Goal: Transaction & Acquisition: Book appointment/travel/reservation

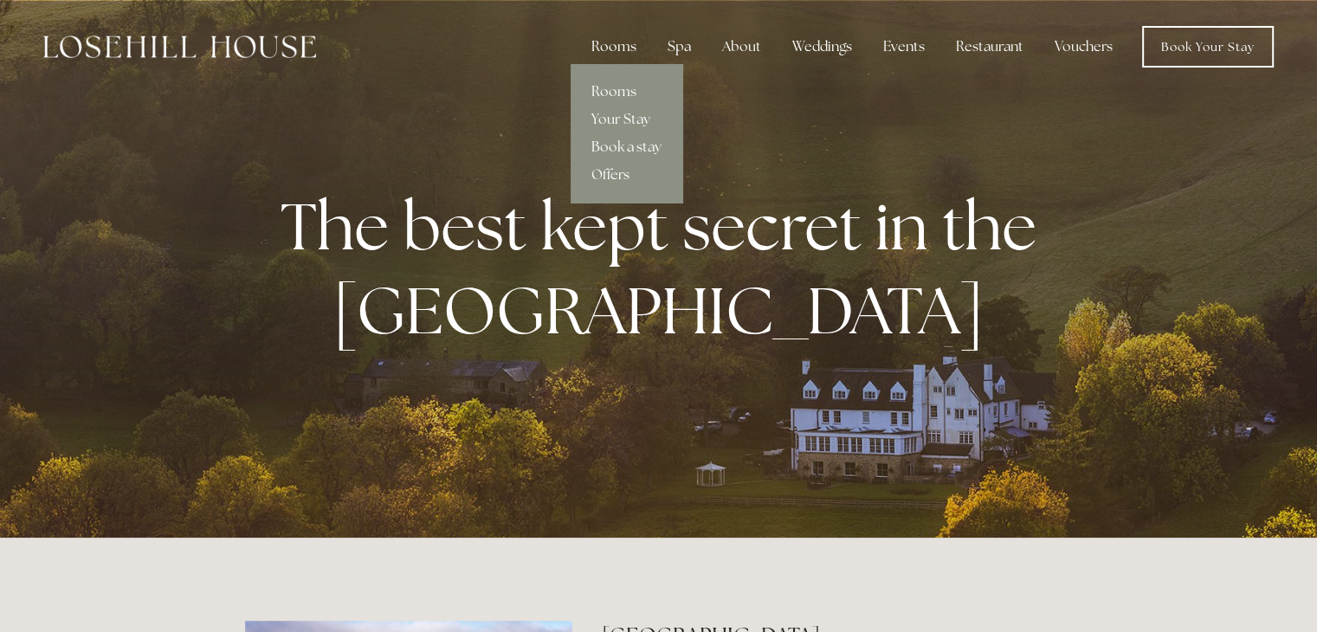
click at [612, 42] on div "Rooms" at bounding box center [614, 46] width 73 height 35
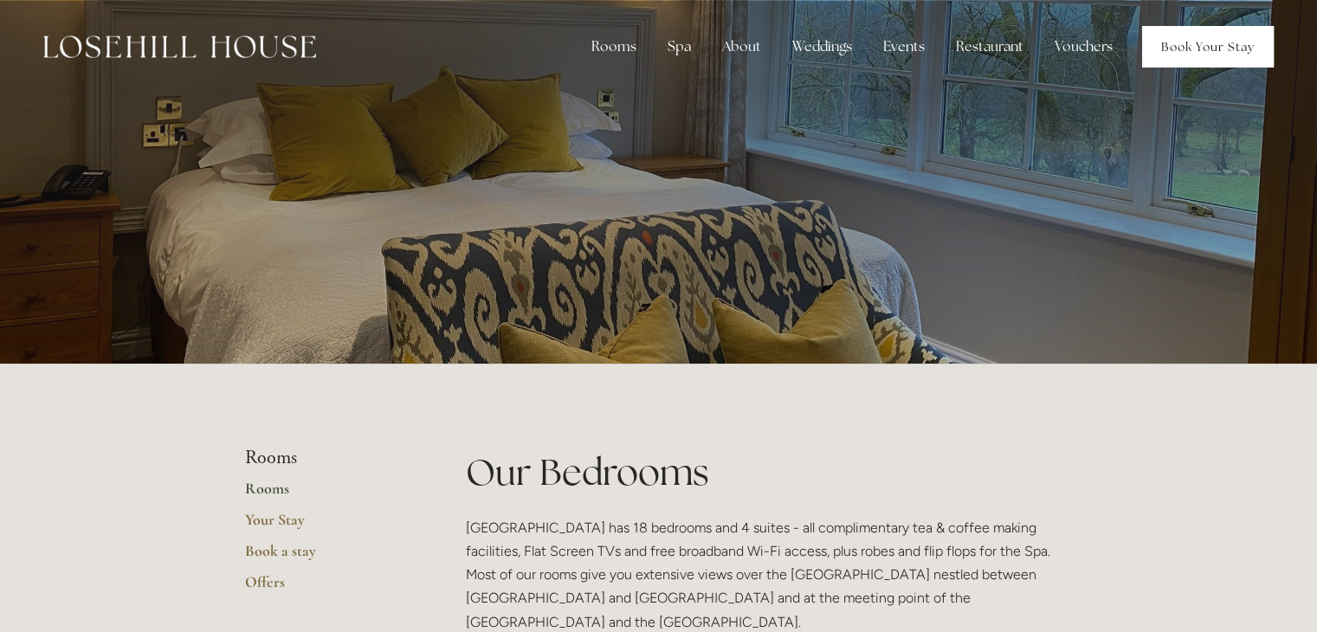
click at [1164, 41] on link "Book Your Stay" at bounding box center [1209, 47] width 132 height 42
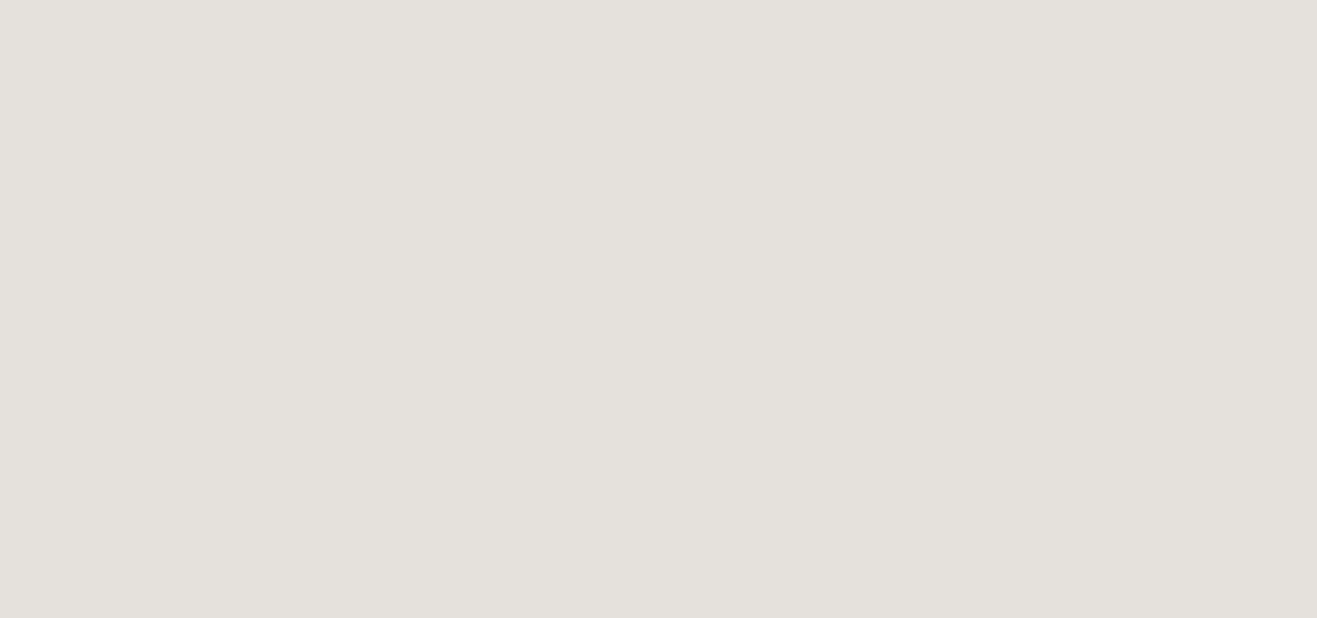
scroll to position [3205, 0]
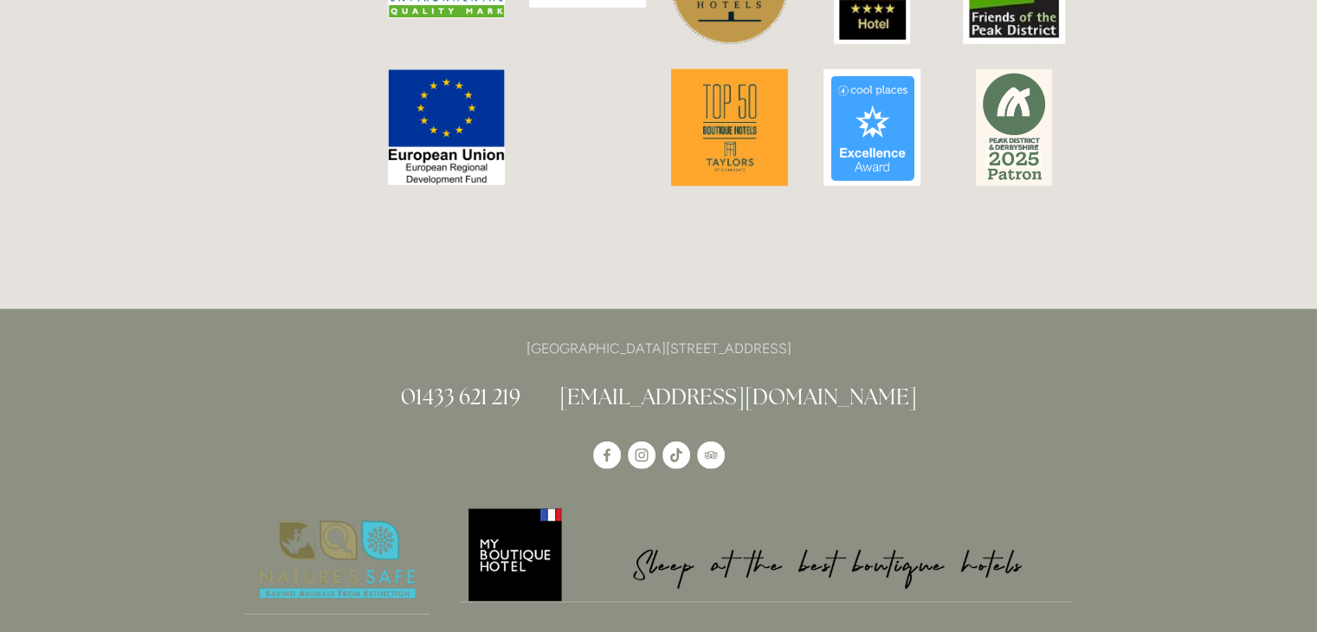
scroll to position [4591, 0]
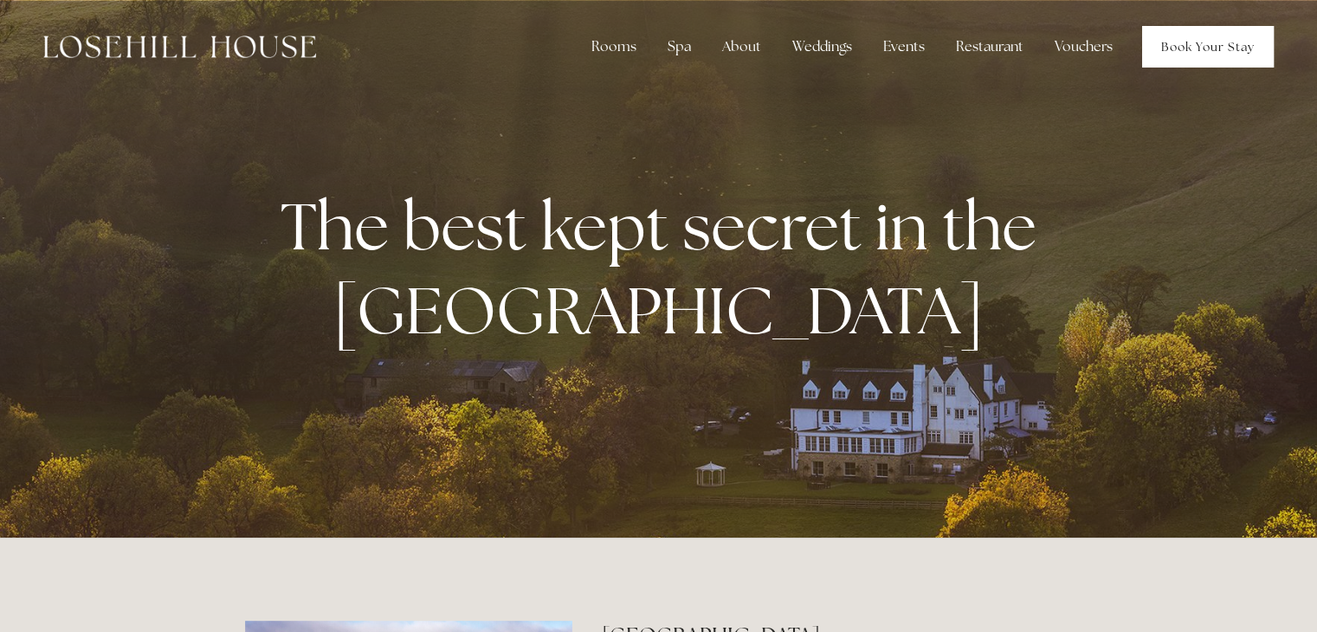
click at [1216, 45] on link "Book Your Stay" at bounding box center [1209, 47] width 132 height 42
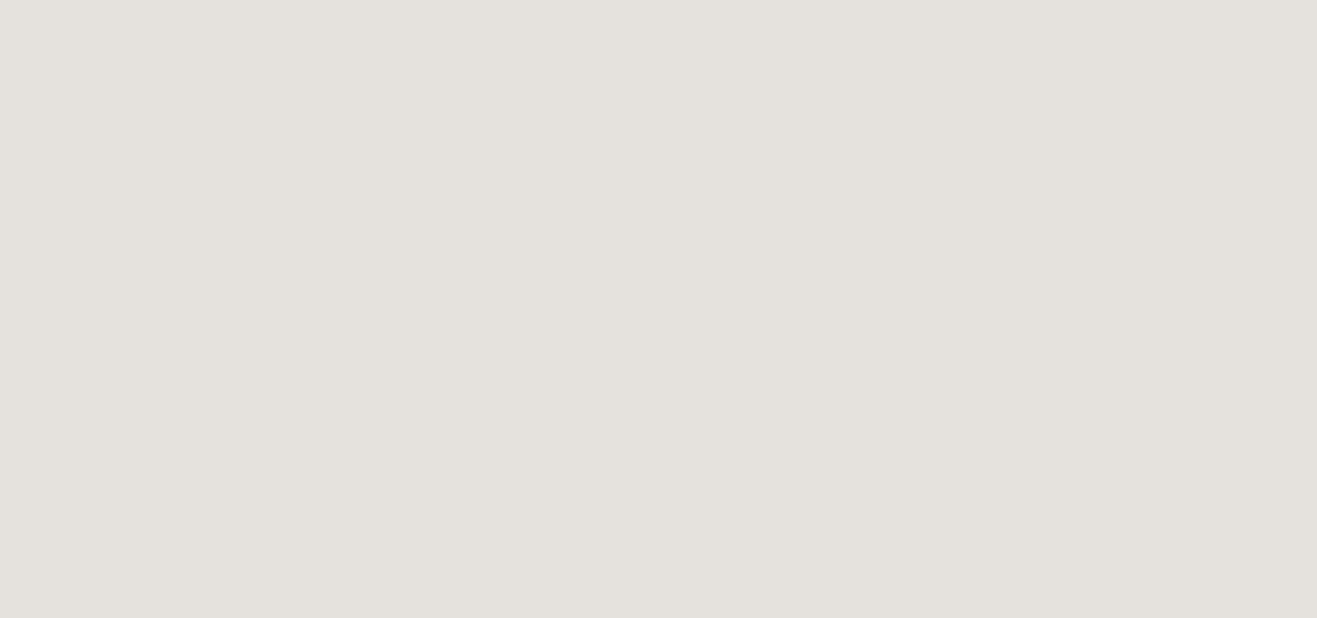
scroll to position [606, 0]
